Goal: Task Accomplishment & Management: Use online tool/utility

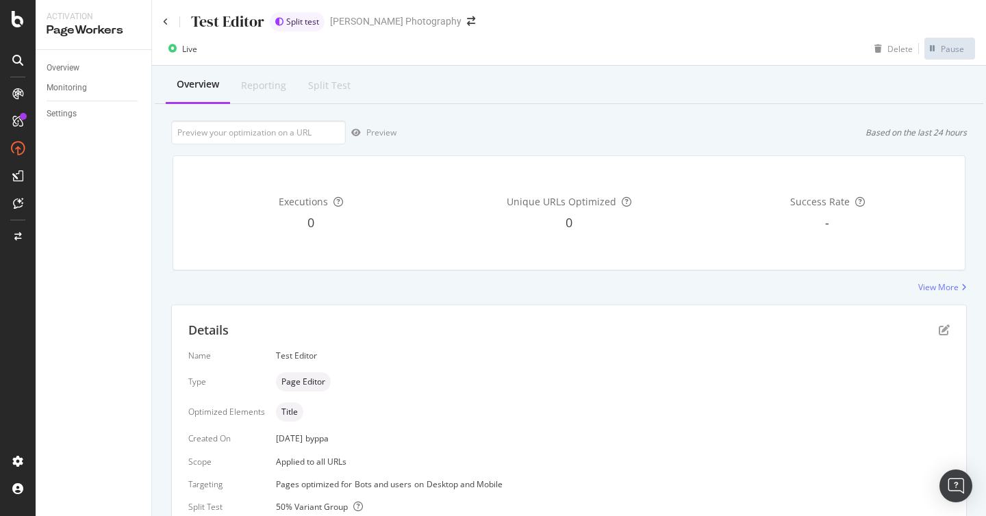
scroll to position [79, 0]
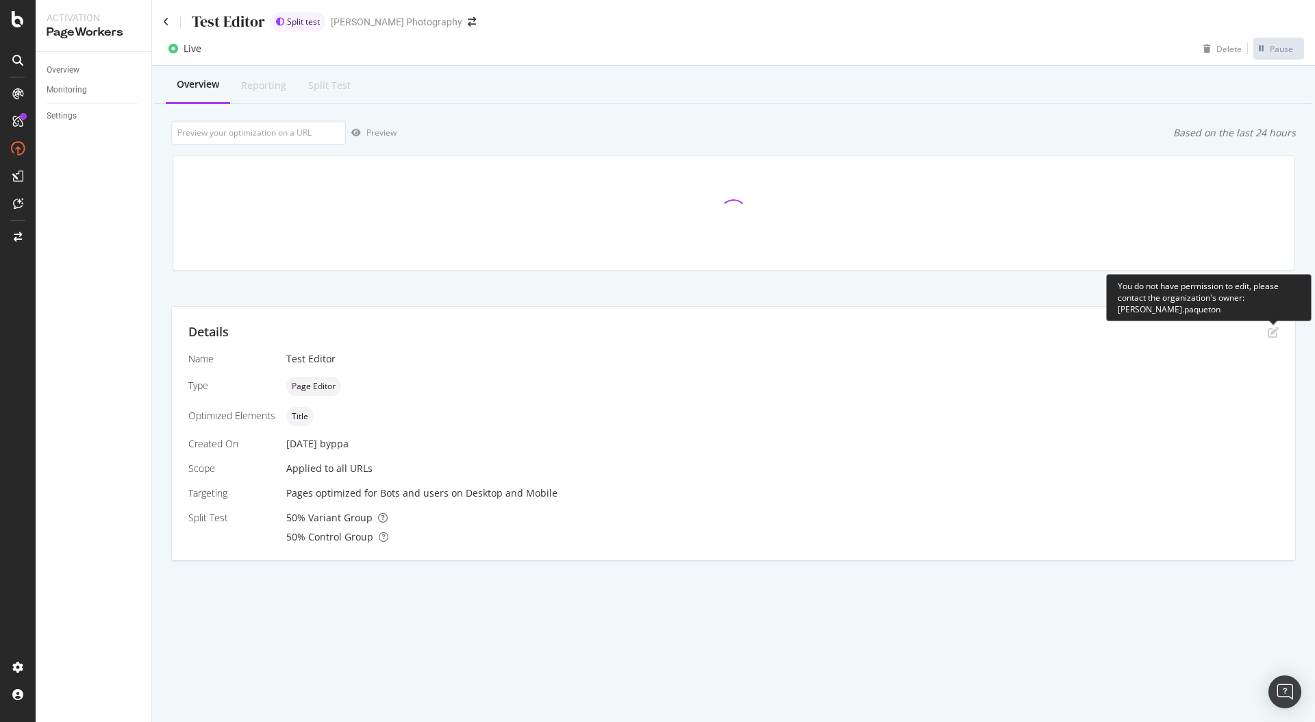
click at [985, 334] on icon "pen-to-square" at bounding box center [1273, 332] width 11 height 11
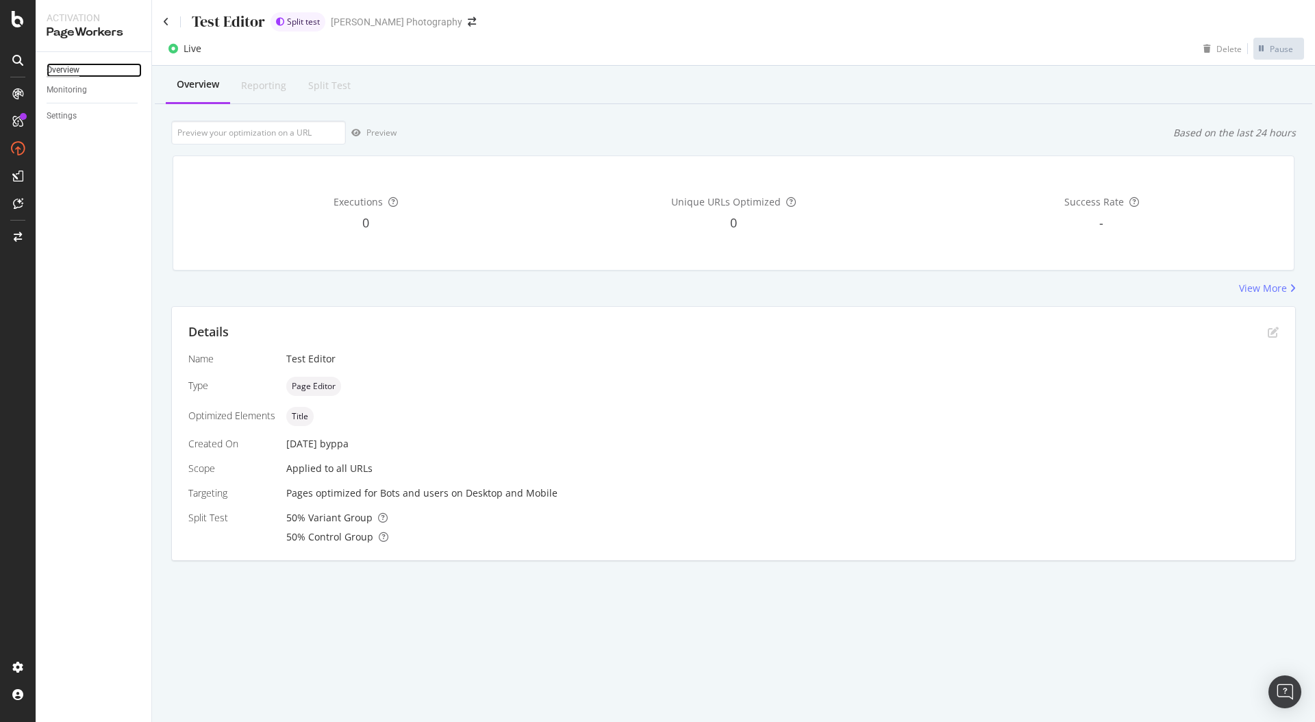
click at [64, 64] on div "Overview" at bounding box center [63, 70] width 33 height 14
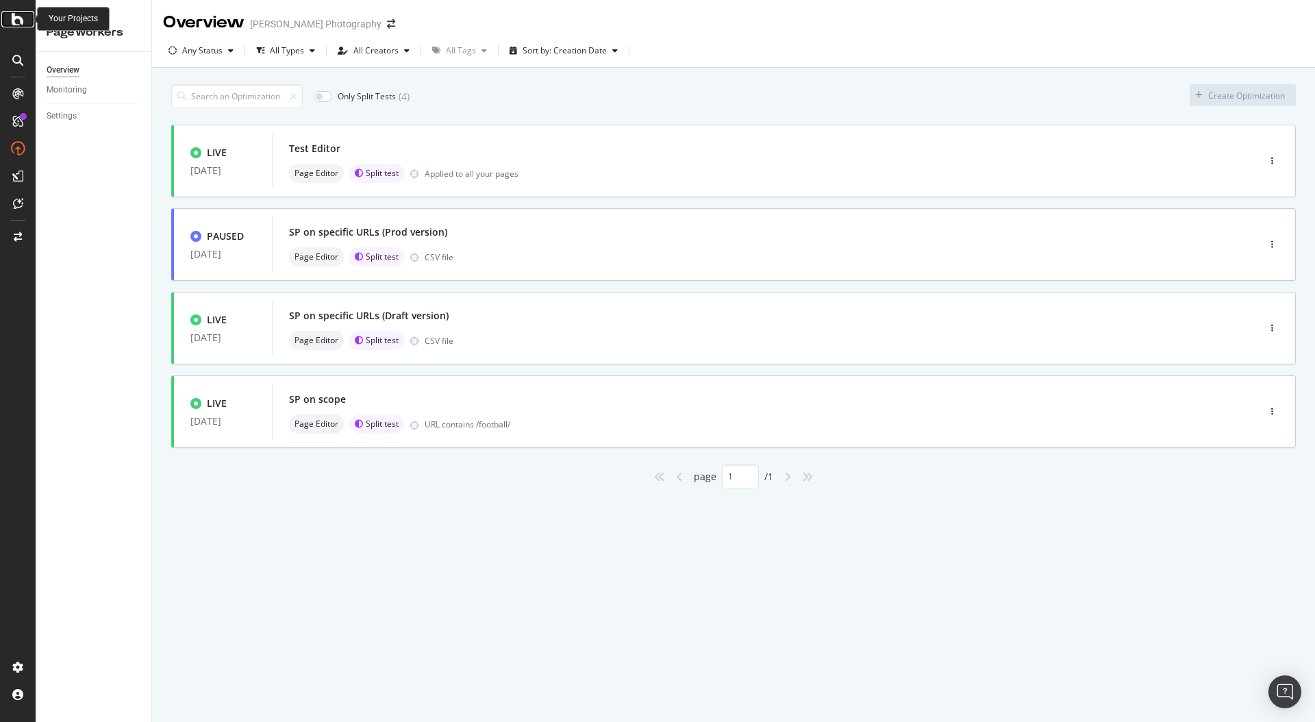
click at [13, 23] on icon at bounding box center [18, 19] width 12 height 16
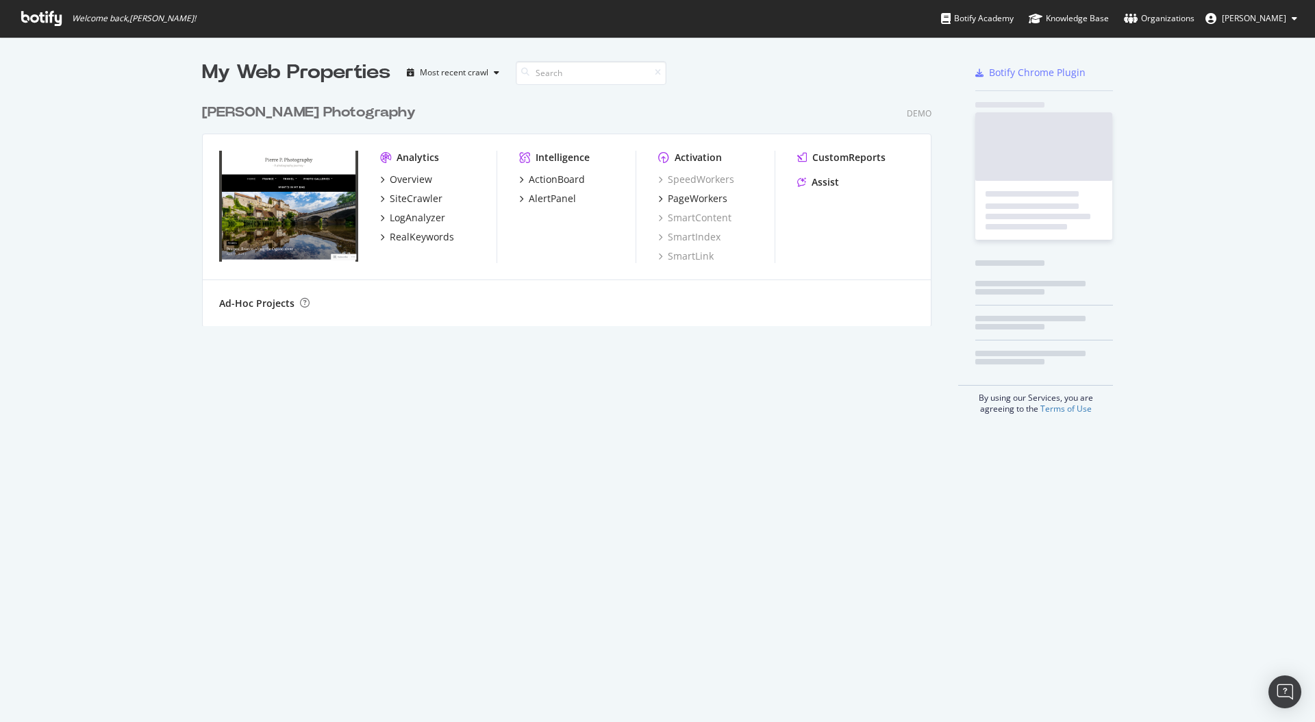
scroll to position [722, 1315]
click at [709, 203] on div "PageWorkers" at bounding box center [698, 199] width 60 height 14
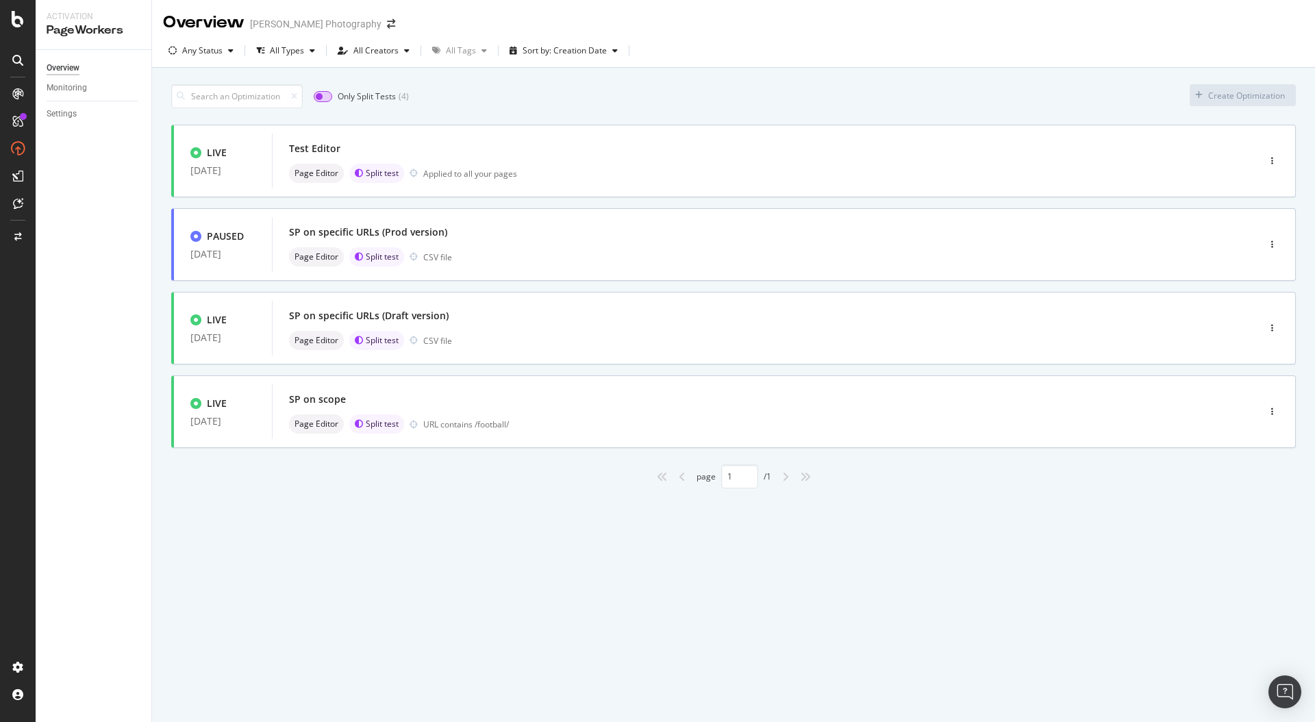
click at [317, 94] on input "checkbox" at bounding box center [323, 96] width 18 height 11
click at [327, 95] on input "checkbox" at bounding box center [323, 96] width 18 height 11
click at [985, 160] on div "button" at bounding box center [1272, 161] width 13 height 8
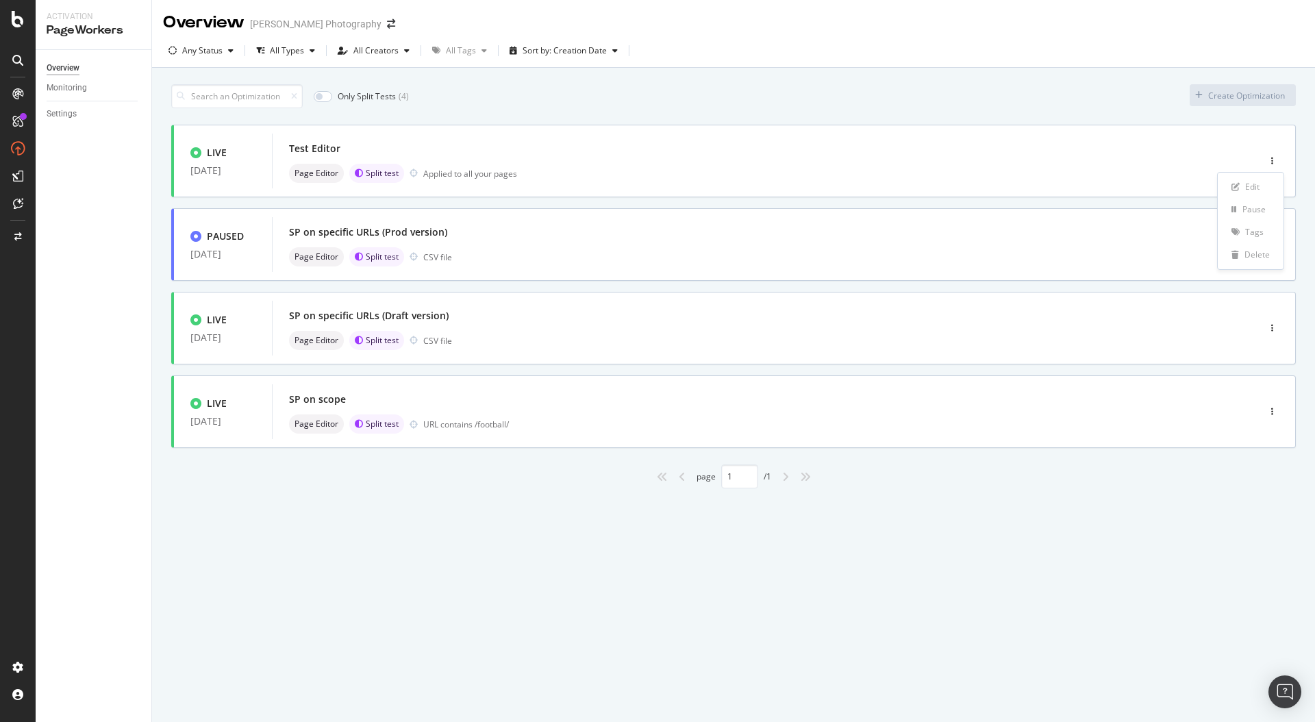
click at [852, 101] on div "Only Split Tests ( 4 ) Create Optimization" at bounding box center [733, 96] width 1124 height 24
click at [780, 178] on div "Page Editor Split test Applied to all your pages" at bounding box center [744, 173] width 911 height 19
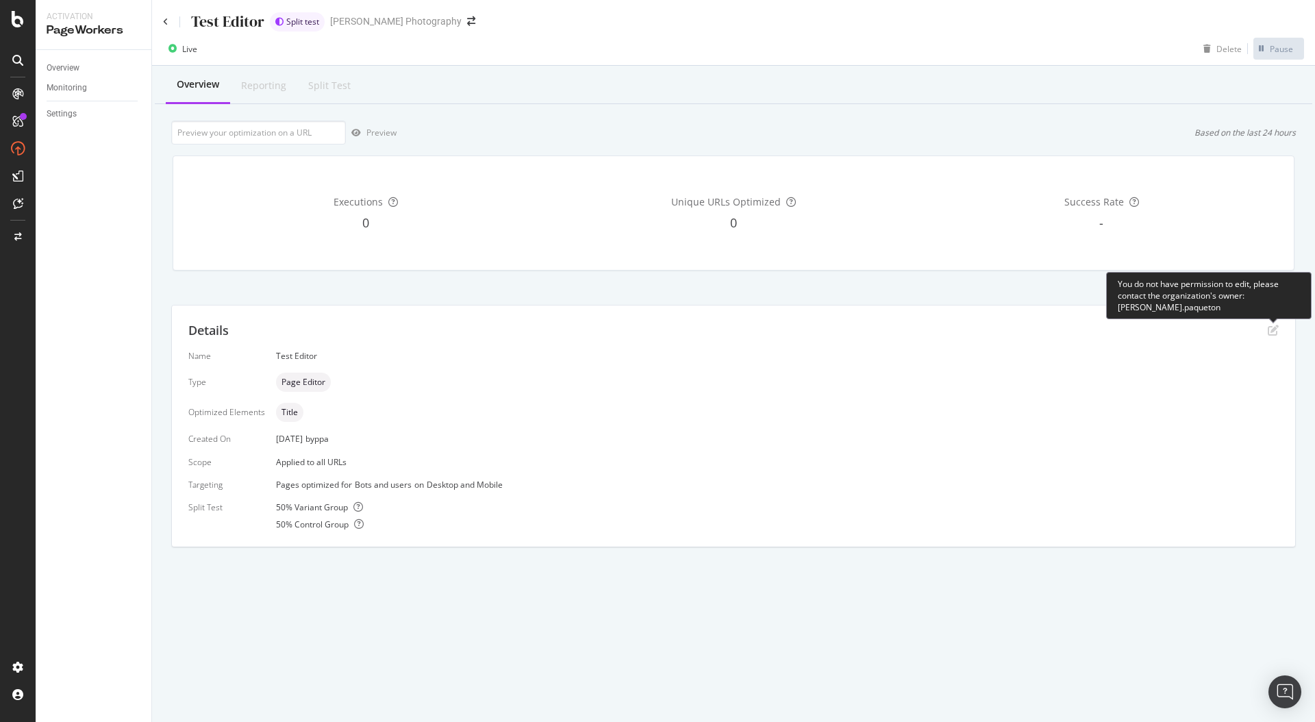
click at [985, 326] on icon "pen-to-square" at bounding box center [1273, 330] width 11 height 11
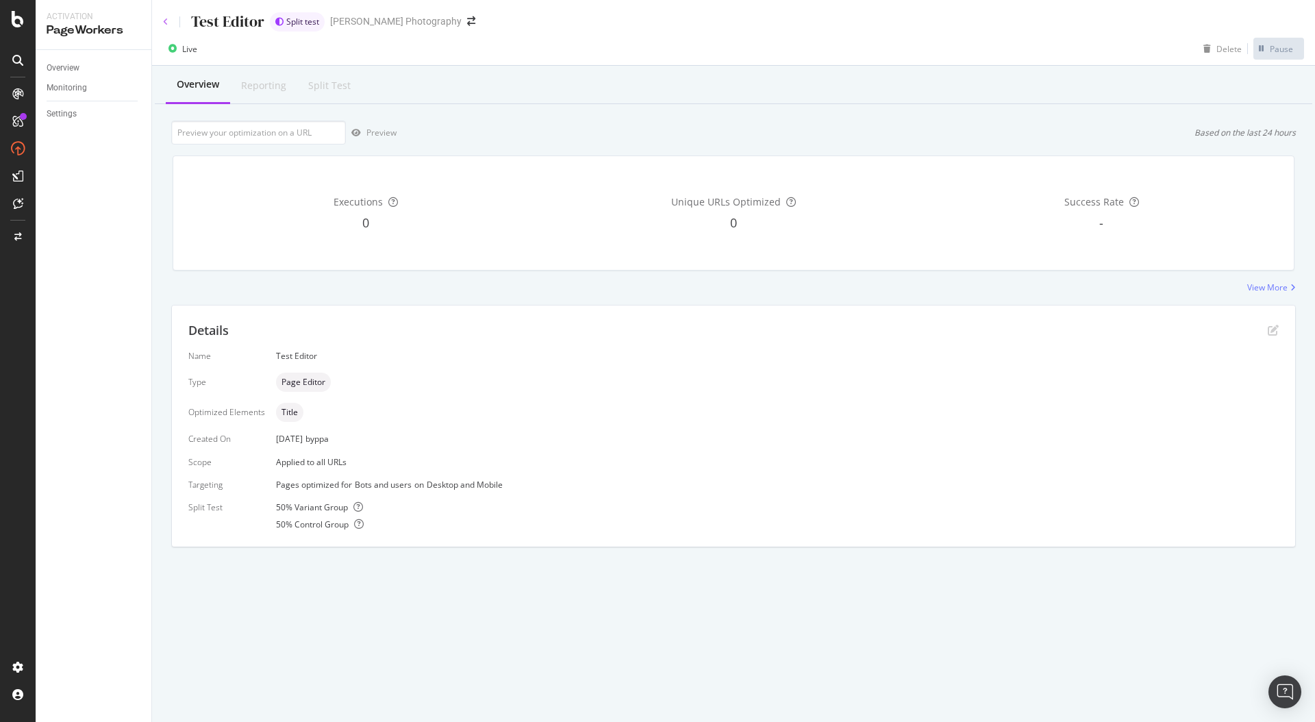
click at [163, 18] on icon at bounding box center [165, 22] width 5 height 8
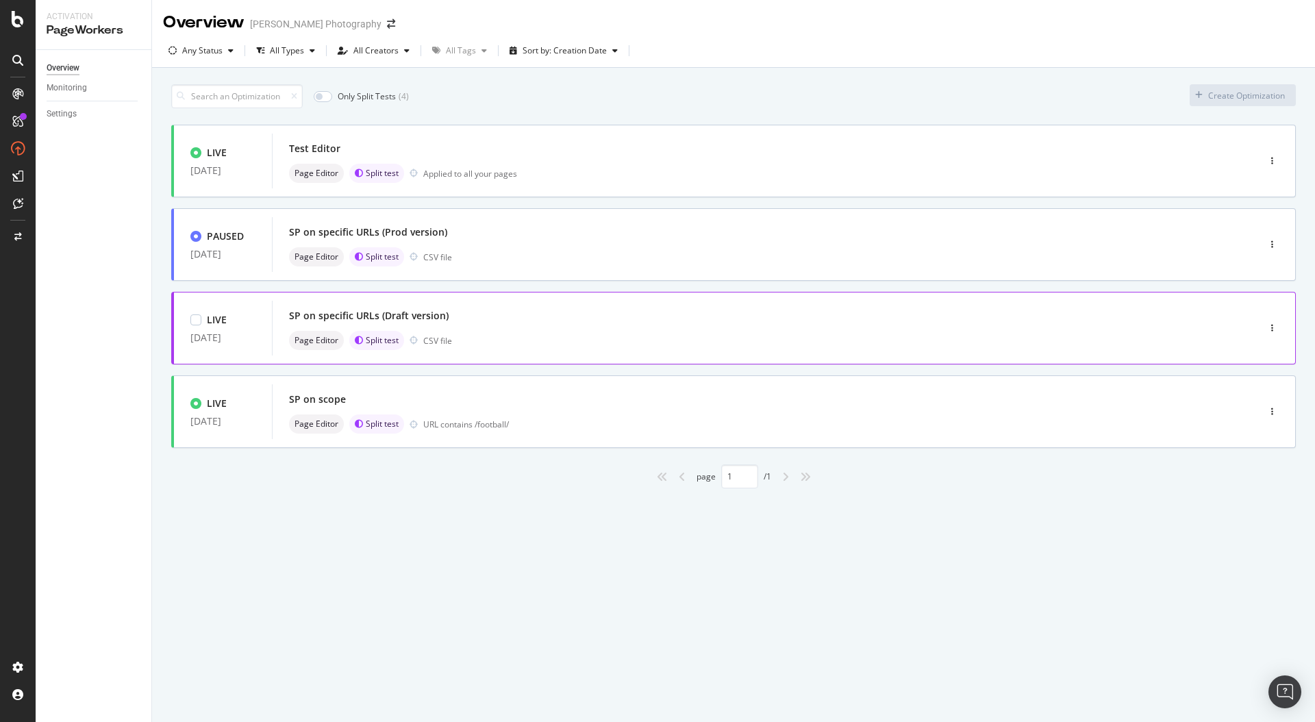
click at [640, 334] on div "Page Editor Split test CSV file" at bounding box center [744, 340] width 911 height 19
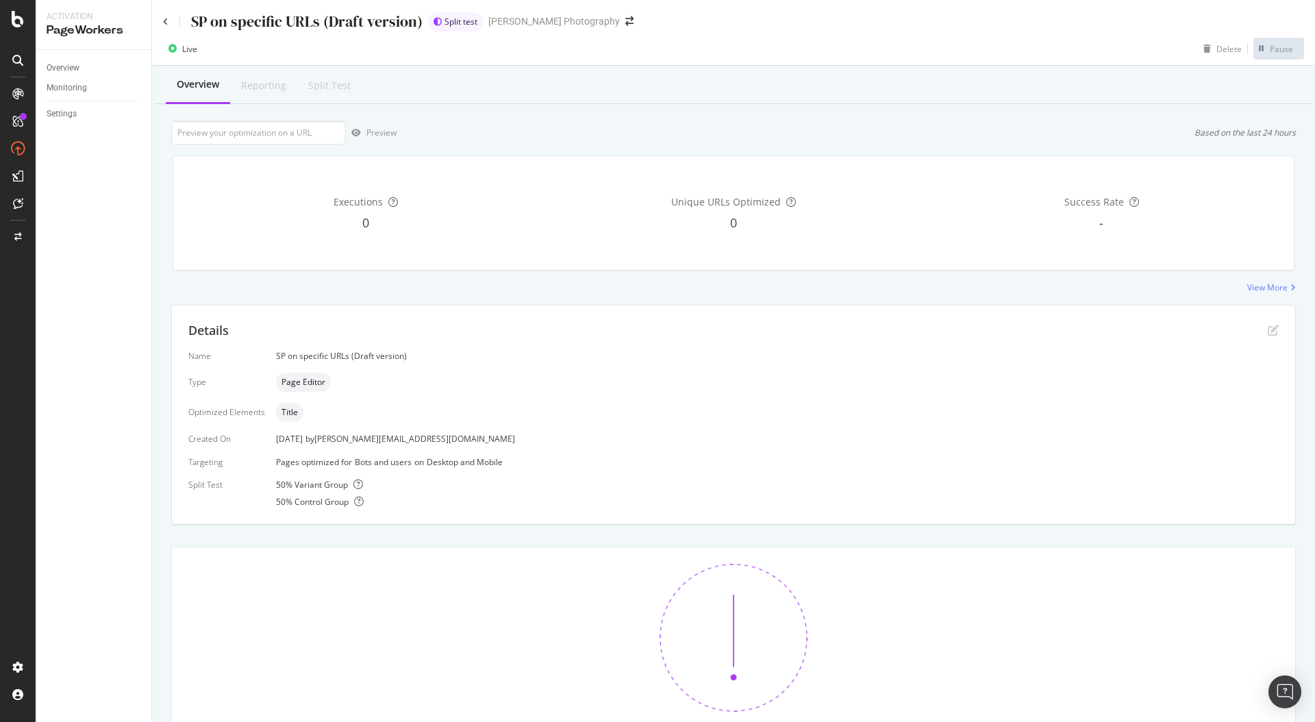
scroll to position [98, 0]
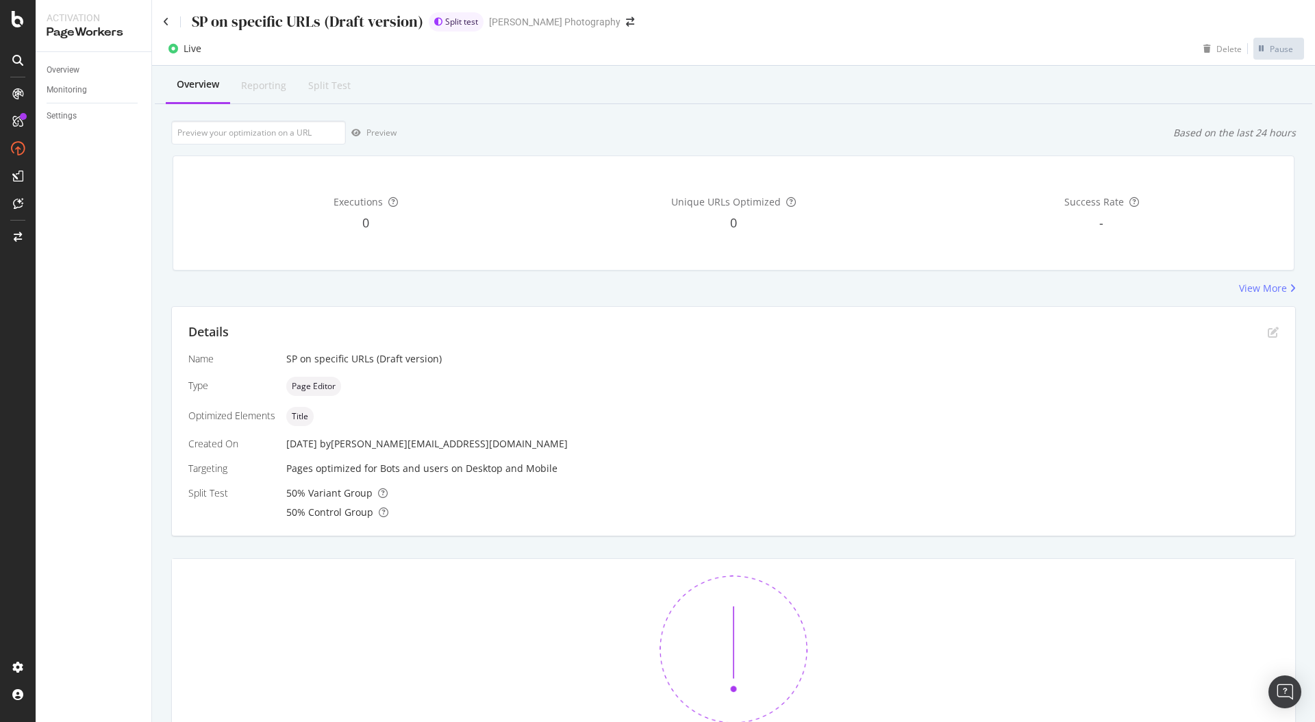
click at [963, 375] on div "Name SP on specific URLs (Draft version) Type Page Editor Optimized Elements Ti…" at bounding box center [733, 435] width 1090 height 167
